Goal: Navigation & Orientation: Find specific page/section

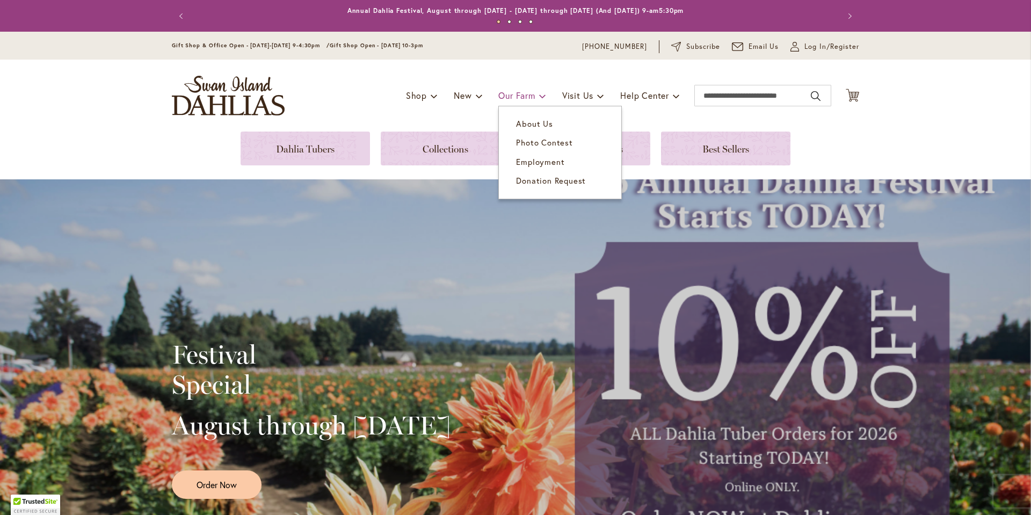
click at [511, 101] on link "Our Farm" at bounding box center [521, 95] width 47 height 20
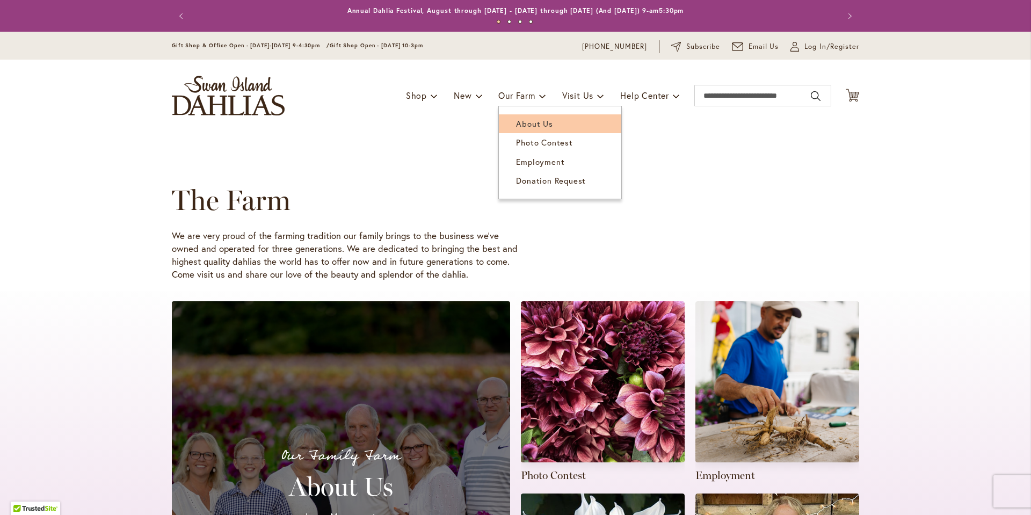
click at [520, 122] on span "About Us" at bounding box center [534, 123] width 37 height 11
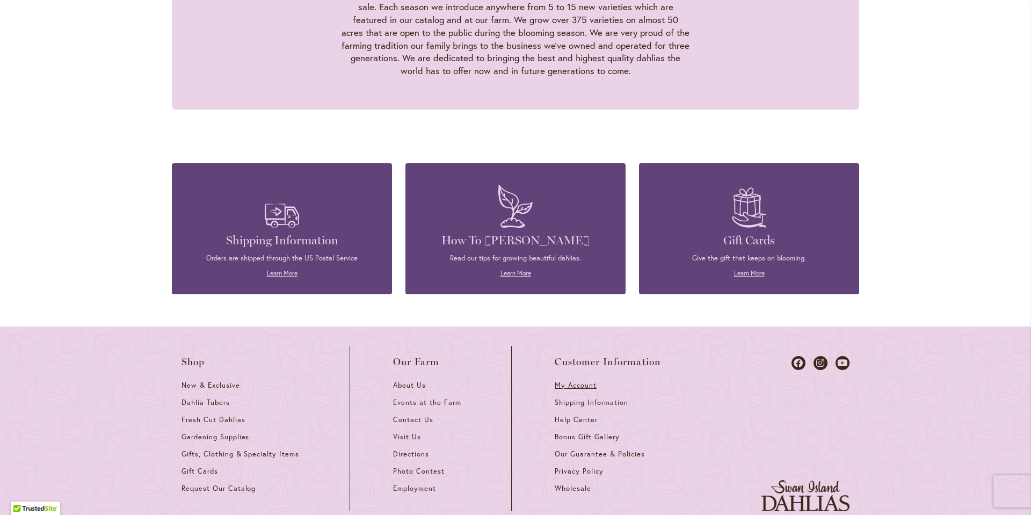
scroll to position [1212, 0]
